Goal: Find specific page/section: Find specific page/section

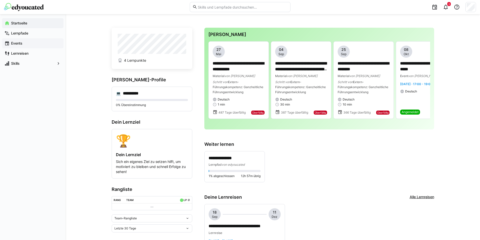
click at [0, 0] on app-navigation-label "Events" at bounding box center [0, 0] width 0 height 0
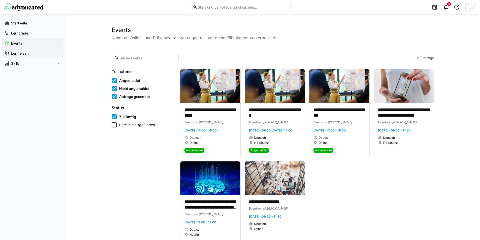
click at [25, 56] on span "Lernreisen" at bounding box center [35, 53] width 51 height 5
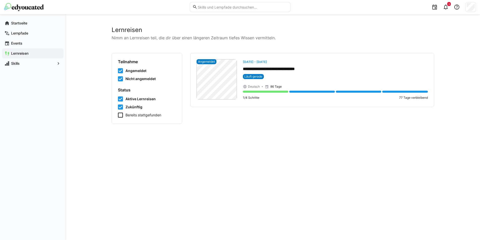
click at [0, 0] on app-navigation-label "Events" at bounding box center [0, 0] width 0 height 0
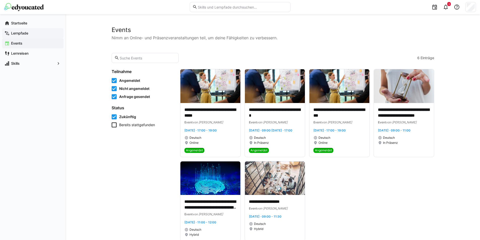
click at [14, 30] on div "Lernpfade" at bounding box center [33, 33] width 62 height 10
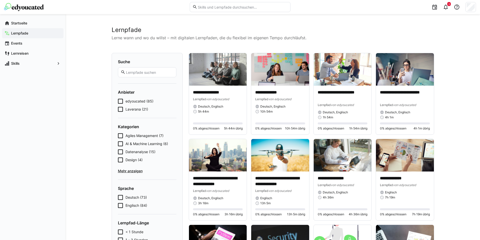
scroll to position [851, 0]
